Goal: Task Accomplishment & Management: Manage account settings

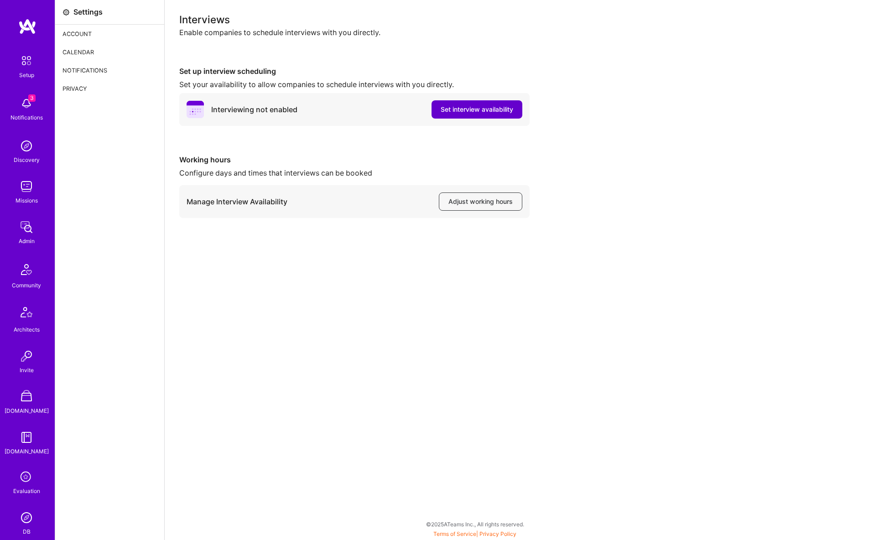
click at [467, 109] on span "Set interview availability" at bounding box center [477, 109] width 73 height 9
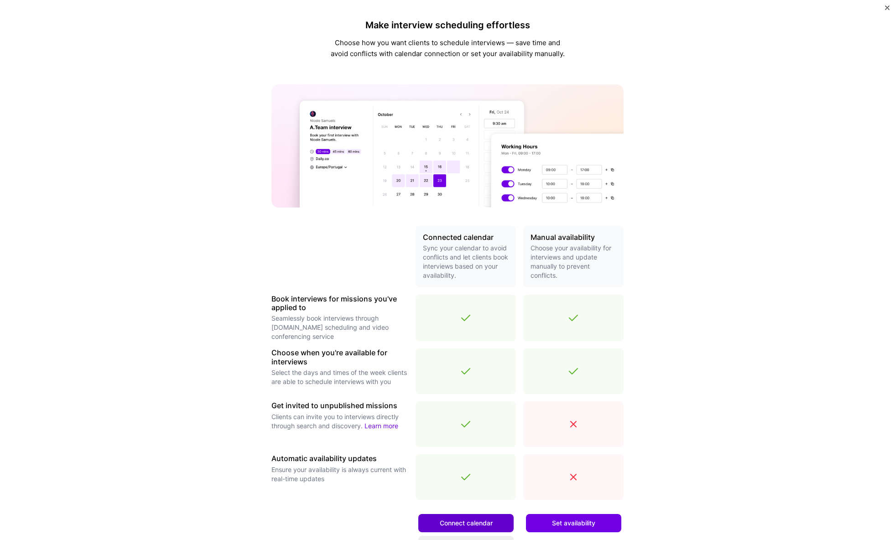
click at [469, 525] on span "Connect calendar" at bounding box center [466, 523] width 53 height 9
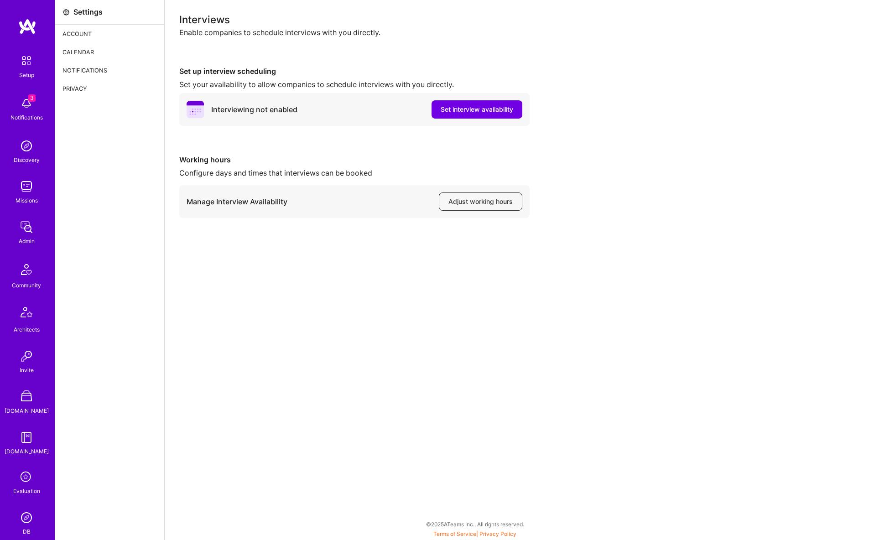
scroll to position [117, 0]
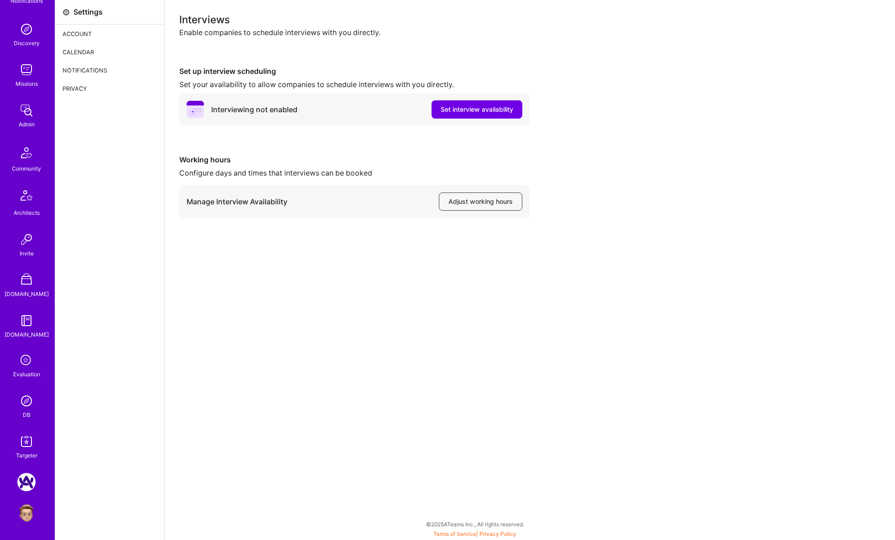
click at [25, 507] on img at bounding box center [26, 513] width 18 height 18
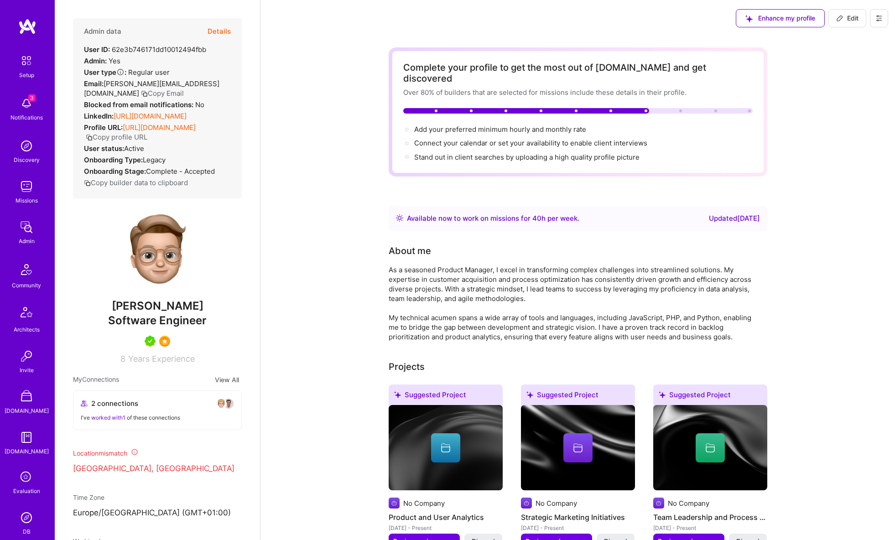
click at [886, 16] on button at bounding box center [879, 18] width 18 height 18
click at [834, 127] on button "Log Out" at bounding box center [846, 131] width 84 height 23
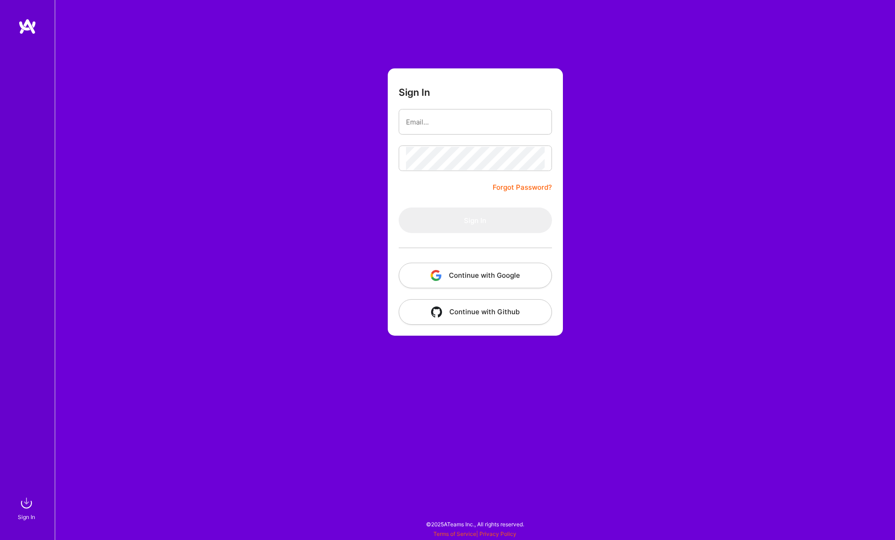
click at [443, 270] on button "Continue with Google" at bounding box center [475, 276] width 153 height 26
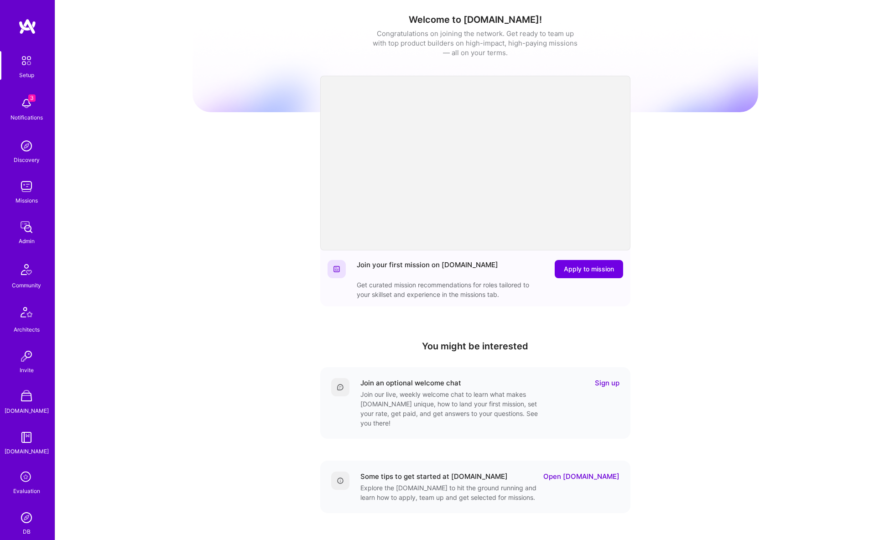
scroll to position [117, 0]
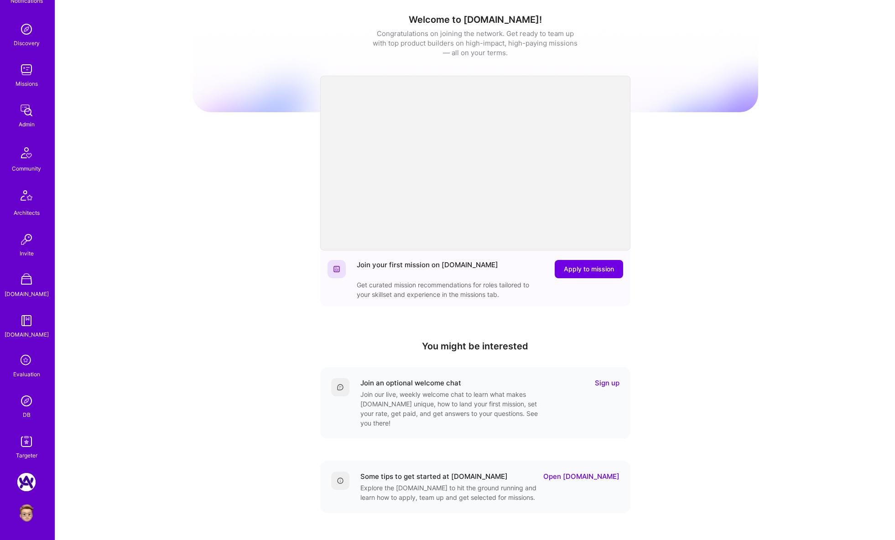
click at [28, 400] on img at bounding box center [26, 401] width 18 height 18
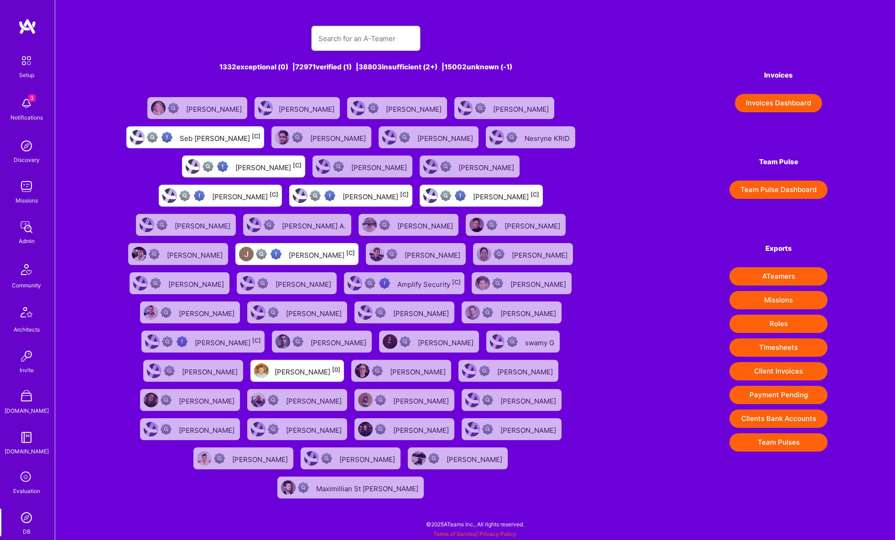
click at [351, 43] on input "text" at bounding box center [365, 38] width 95 height 23
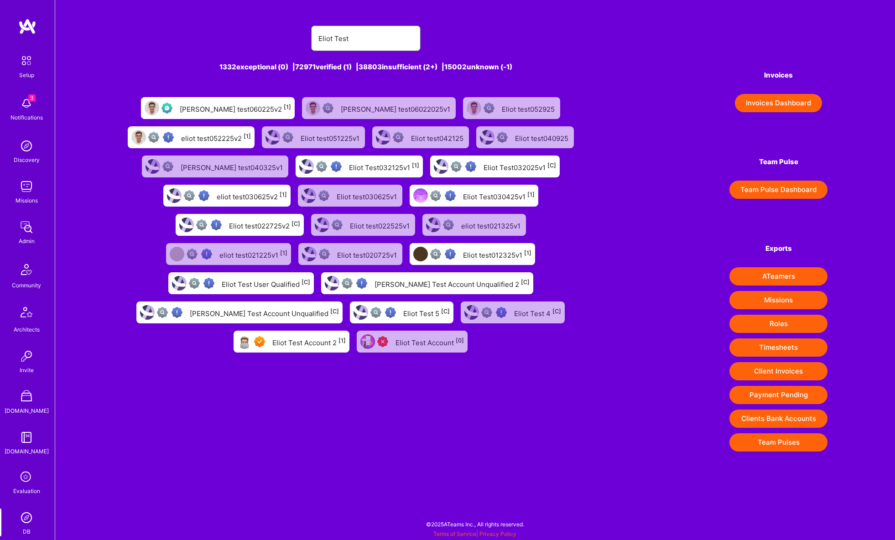
click at [380, 41] on input "Eliot Test" at bounding box center [365, 38] width 95 height 23
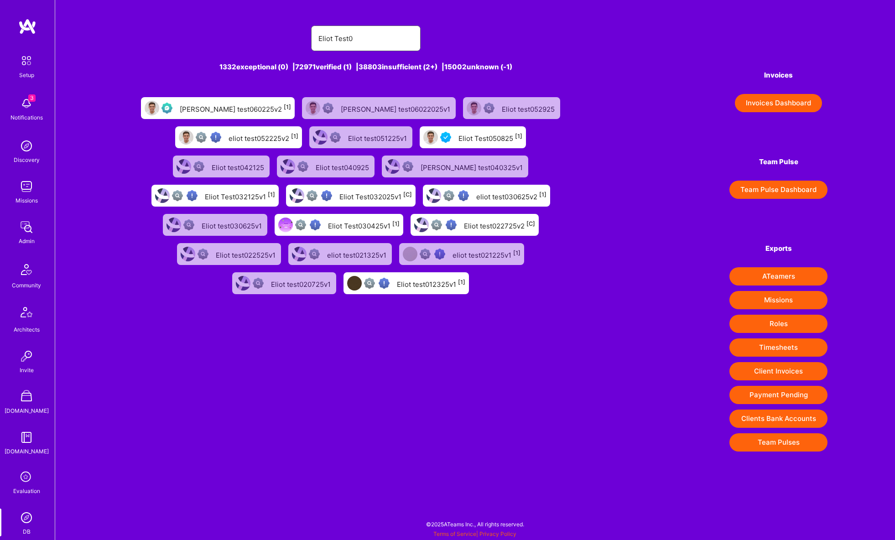
type input "Eliot Test0"
click at [490, 141] on div "Eliot Test050825 [1]" at bounding box center [491, 137] width 64 height 12
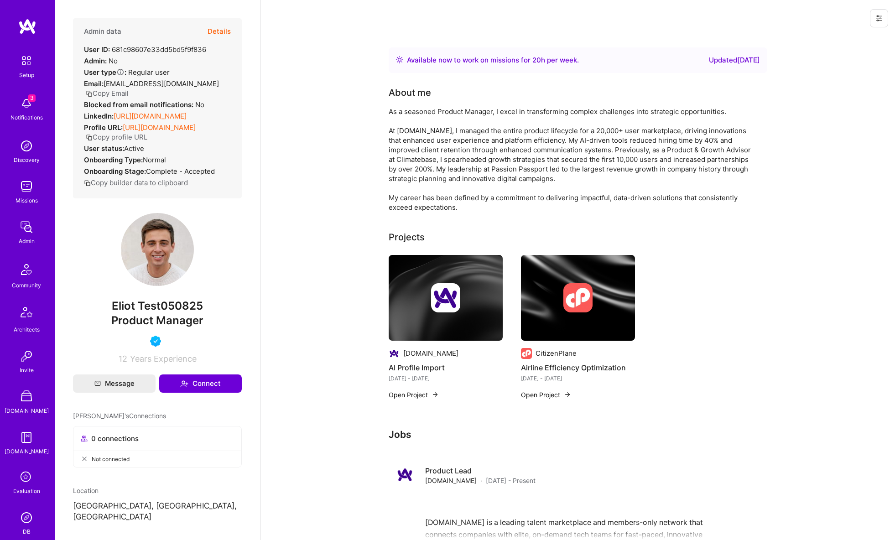
click at [872, 25] on button at bounding box center [879, 18] width 18 height 18
drag, startPoint x: 874, startPoint y: 39, endPoint x: 868, endPoint y: 40, distance: 5.6
click at [873, 39] on button "Login as Eliot" at bounding box center [840, 38] width 96 height 23
